Goal: Task Accomplishment & Management: Manage account settings

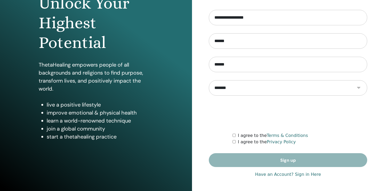
scroll to position [65, 0]
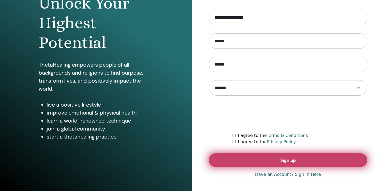
click at [243, 158] on button "Sign up" at bounding box center [288, 160] width 159 height 14
click at [250, 161] on button "Sign up" at bounding box center [288, 160] width 159 height 14
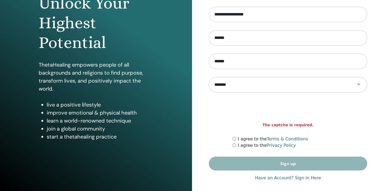
scroll to position [65, 0]
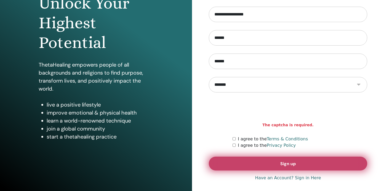
click at [250, 165] on button "Sign up" at bounding box center [288, 164] width 159 height 14
click at [304, 166] on button "Sign up" at bounding box center [288, 164] width 159 height 14
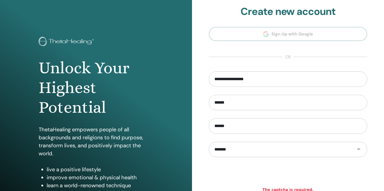
click at [282, 36] on section "**********" at bounding box center [288, 121] width 159 height 230
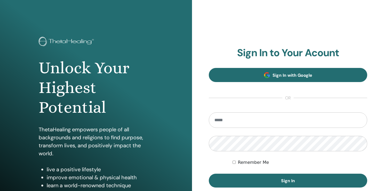
click at [288, 76] on span "Sign In with Google" at bounding box center [293, 76] width 40 height 6
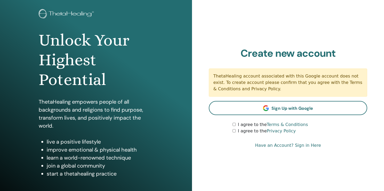
scroll to position [38, 0]
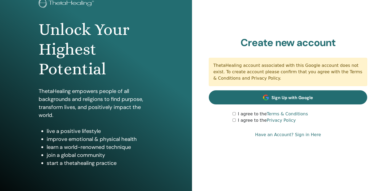
click at [306, 99] on span "Sign Up with Google" at bounding box center [293, 98] width 42 height 6
click at [305, 101] on link "Sign Up with Google" at bounding box center [288, 97] width 159 height 14
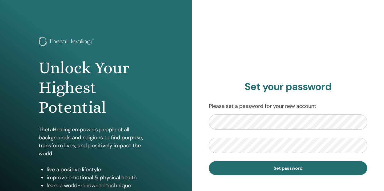
click at [258, 131] on form "Set password" at bounding box center [288, 144] width 159 height 61
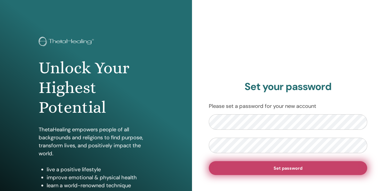
click at [315, 168] on button "Set password" at bounding box center [288, 168] width 159 height 14
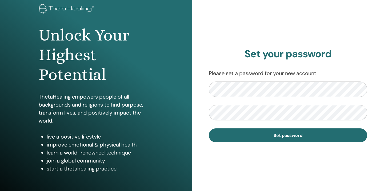
scroll to position [30, 0]
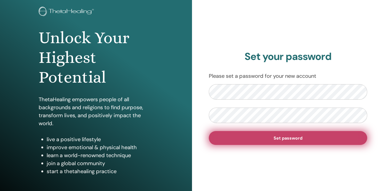
click at [262, 137] on button "Set password" at bounding box center [288, 138] width 159 height 14
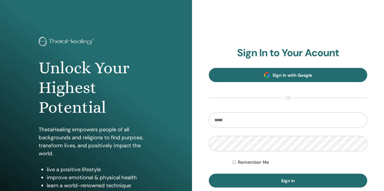
click at [259, 78] on link "Sign In with Google" at bounding box center [288, 75] width 159 height 14
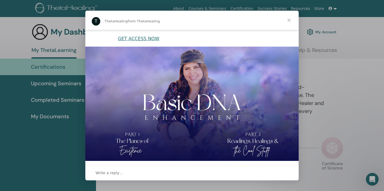
scroll to position [123, 0]
click at [290, 21] on span "Close" at bounding box center [289, 20] width 19 height 19
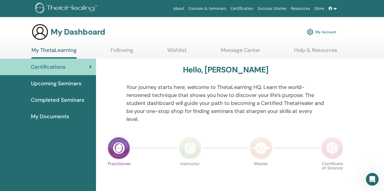
click at [333, 10] on span at bounding box center [331, 8] width 5 height 4
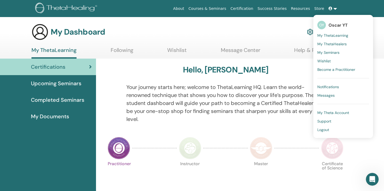
click at [330, 112] on span "My Theta Account" at bounding box center [334, 112] width 32 height 5
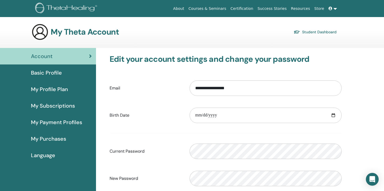
click at [211, 10] on link "Courses & Seminars" at bounding box center [208, 9] width 42 height 10
